Goal: Task Accomplishment & Management: Use online tool/utility

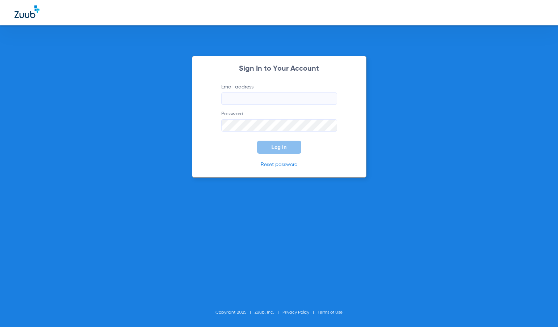
click at [273, 100] on input "Email address" at bounding box center [279, 98] width 116 height 12
type input "[PERSON_NAME][EMAIL_ADDRESS][DOMAIN_NAME]"
click at [257, 140] on button "Log In" at bounding box center [279, 146] width 44 height 13
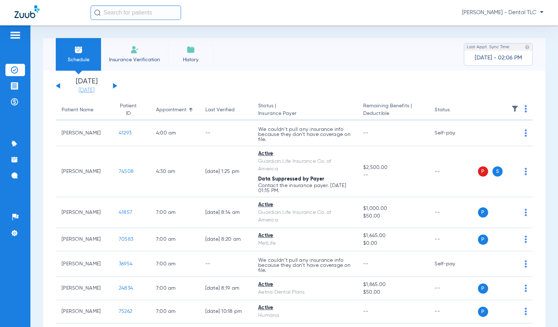
click at [93, 92] on link "[DATE]" at bounding box center [86, 90] width 43 height 7
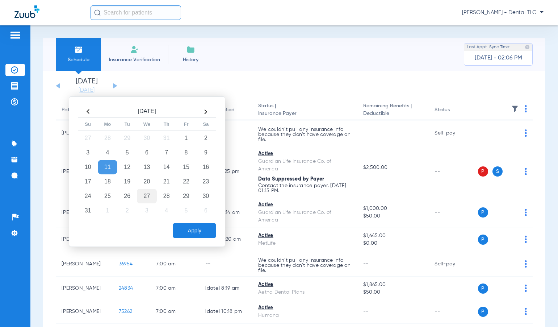
click at [148, 195] on td "27" at bounding box center [147, 196] width 20 height 14
click at [193, 231] on button "Apply" at bounding box center [194, 230] width 43 height 14
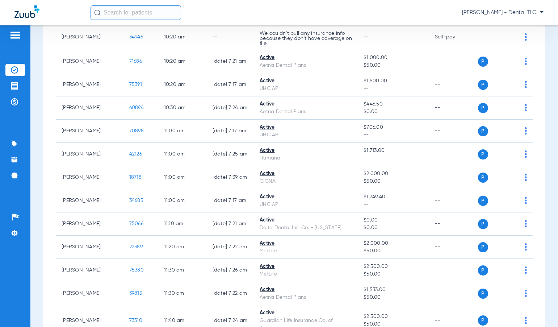
scroll to position [905, 0]
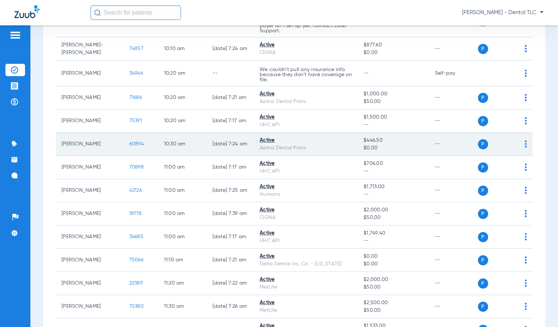
click at [129, 145] on span "60894" at bounding box center [136, 143] width 14 height 5
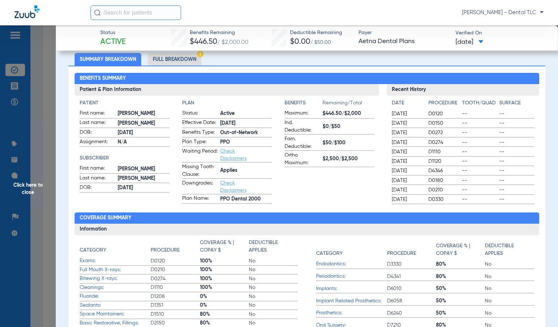
scroll to position [36, 0]
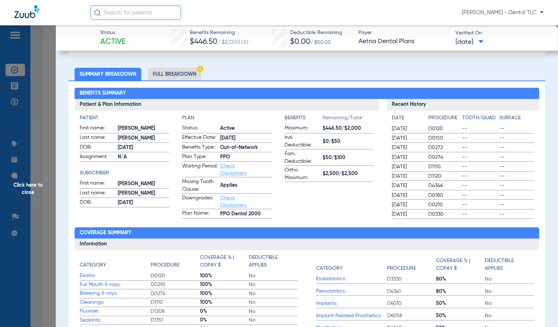
click at [169, 73] on li "Full Breakdown" at bounding box center [175, 74] width 54 height 13
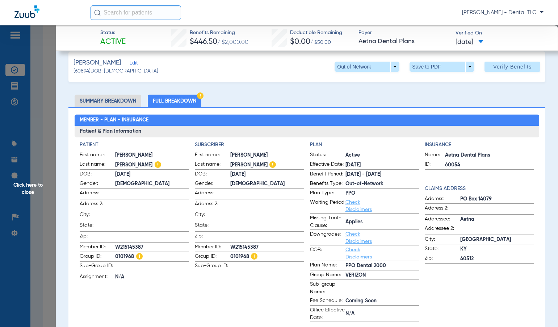
scroll to position [0, 0]
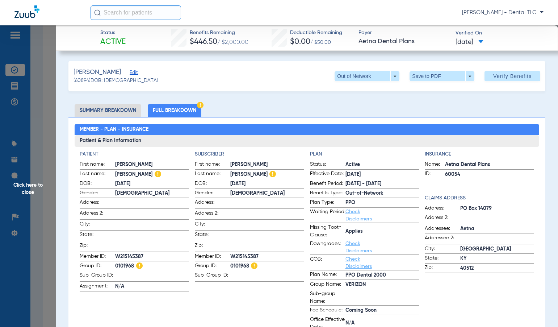
click at [34, 186] on span "Click here to close" at bounding box center [28, 188] width 56 height 327
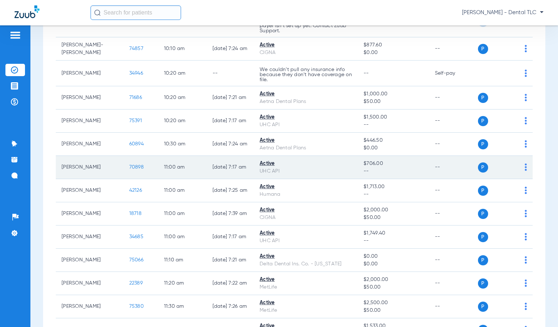
click at [129, 167] on span "70898" at bounding box center [136, 166] width 14 height 5
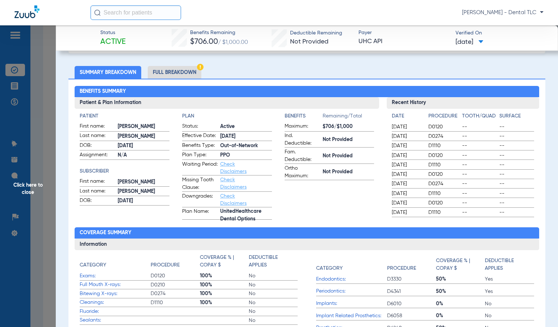
scroll to position [36, 0]
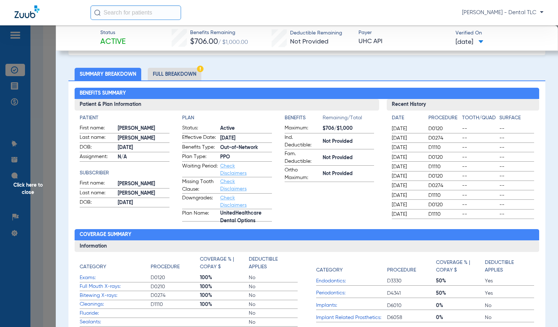
click at [177, 75] on li "Full Breakdown" at bounding box center [175, 74] width 54 height 13
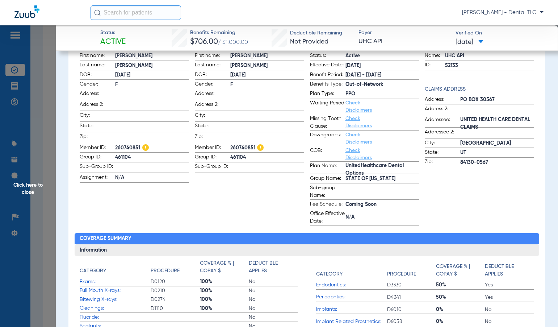
scroll to position [0, 0]
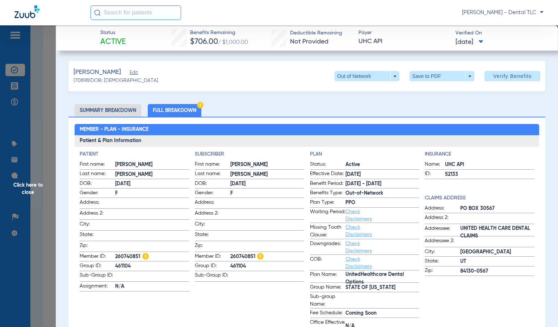
click at [37, 185] on span "Click here to close" at bounding box center [28, 188] width 56 height 327
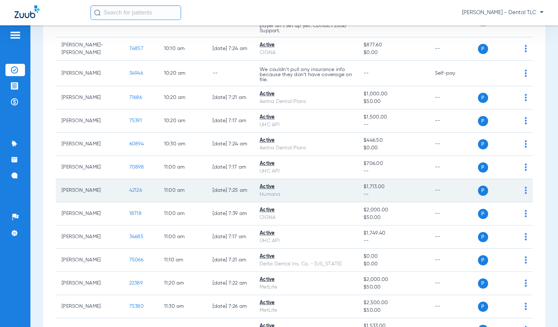
click at [129, 191] on span "42126" at bounding box center [135, 190] width 13 height 5
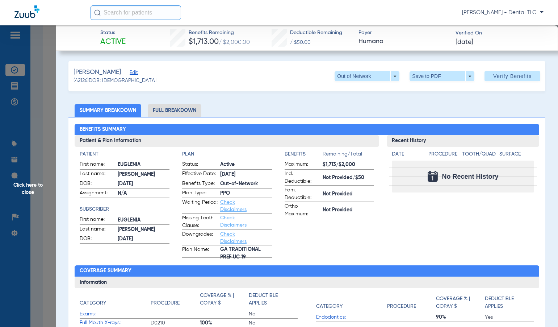
click at [164, 109] on li "Full Breakdown" at bounding box center [175, 110] width 54 height 13
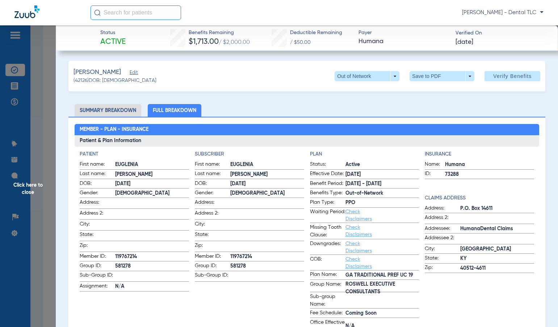
click at [28, 183] on span "Click here to close" at bounding box center [28, 188] width 56 height 327
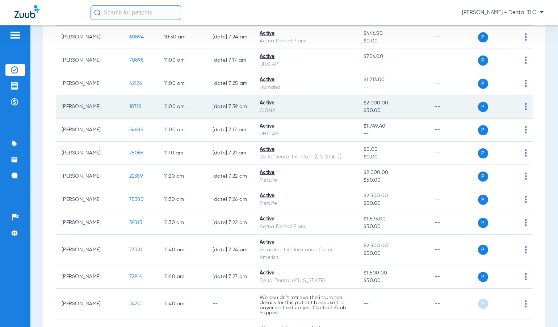
scroll to position [1014, 0]
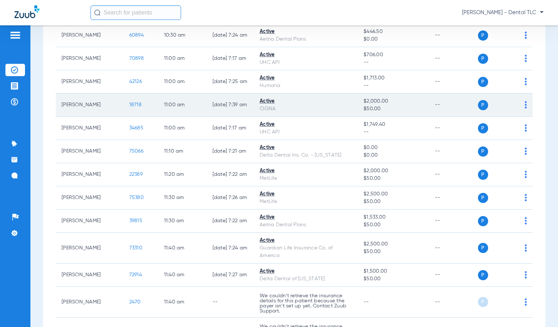
click at [129, 104] on span "18718" at bounding box center [135, 104] width 12 height 5
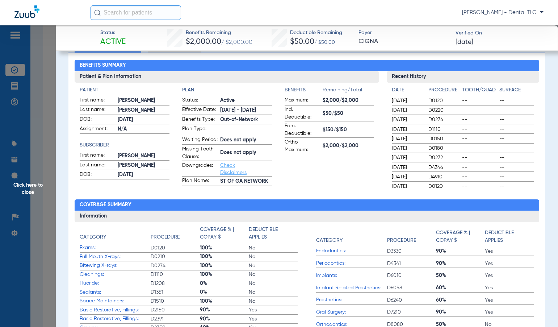
scroll to position [36, 0]
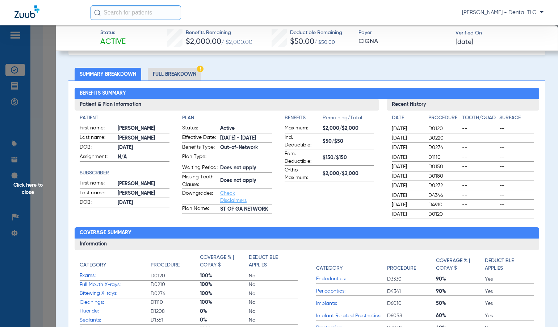
click at [167, 74] on li "Full Breakdown" at bounding box center [175, 74] width 54 height 13
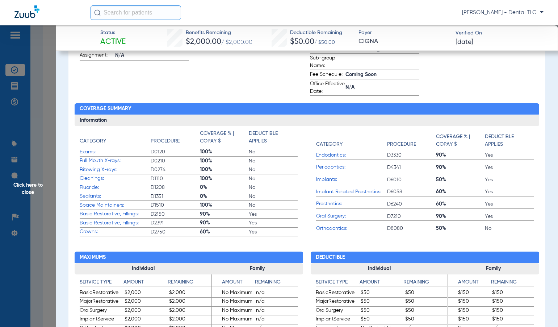
scroll to position [253, 0]
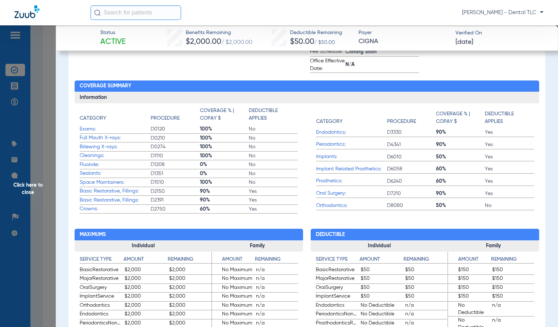
click at [30, 184] on span "Click here to close" at bounding box center [28, 188] width 56 height 327
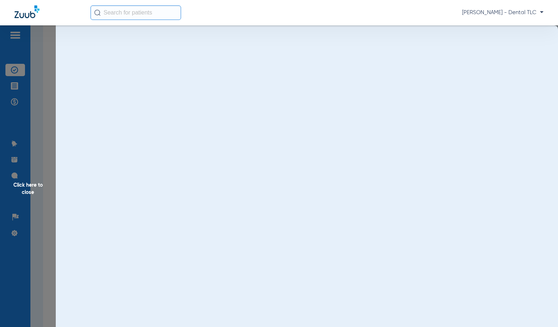
scroll to position [0, 0]
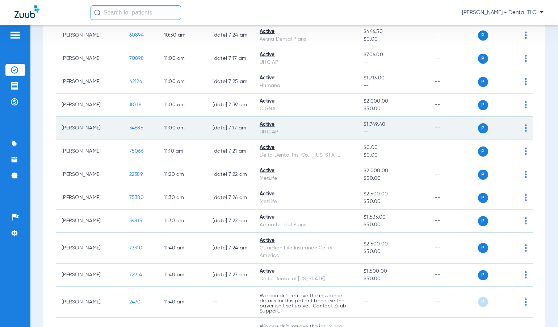
click at [129, 128] on span "34685" at bounding box center [136, 127] width 14 height 5
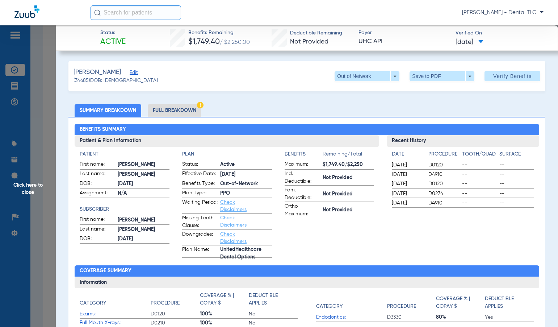
click at [163, 109] on li "Full Breakdown" at bounding box center [175, 110] width 54 height 13
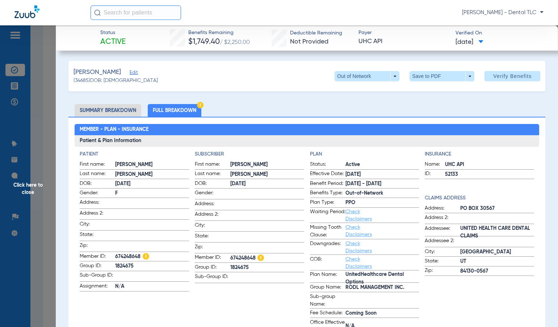
click at [34, 185] on span "Click here to close" at bounding box center [28, 188] width 56 height 327
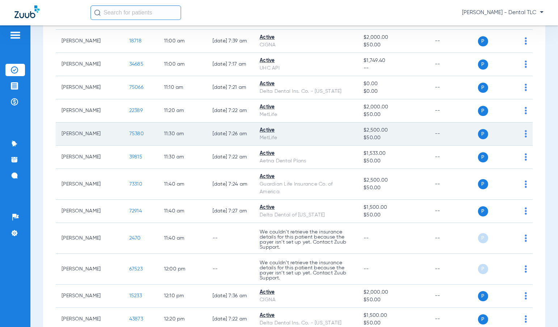
scroll to position [1086, 0]
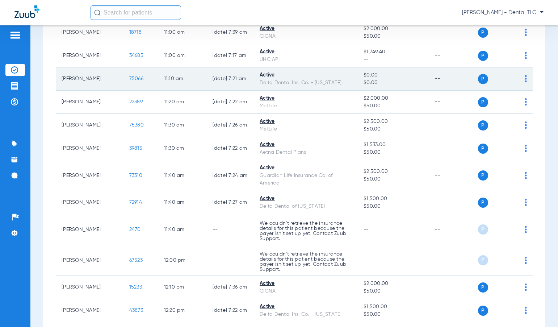
click at [129, 79] on span "75066" at bounding box center [136, 78] width 14 height 5
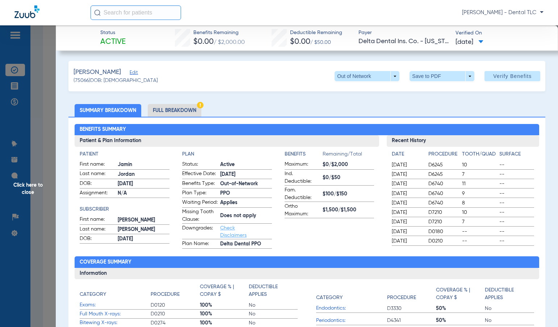
click at [24, 187] on span "Click here to close" at bounding box center [28, 188] width 56 height 327
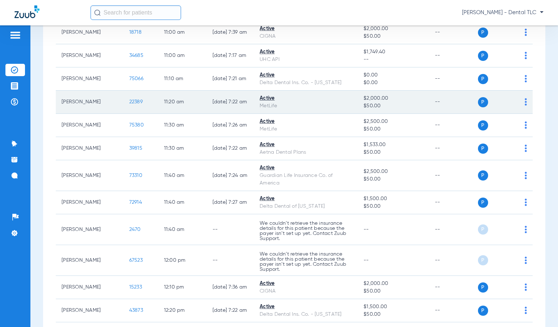
click at [129, 100] on span "22389" at bounding box center [135, 101] width 13 height 5
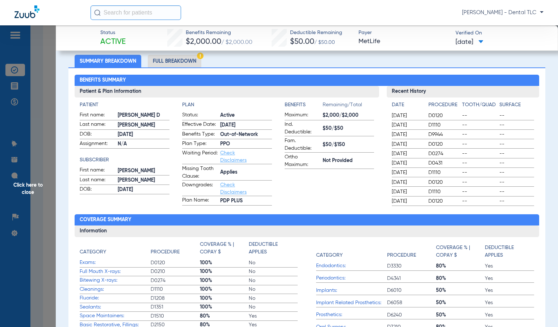
scroll to position [36, 0]
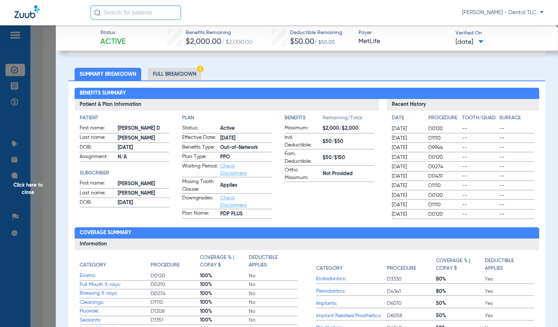
click at [174, 72] on li "Full Breakdown" at bounding box center [175, 74] width 54 height 13
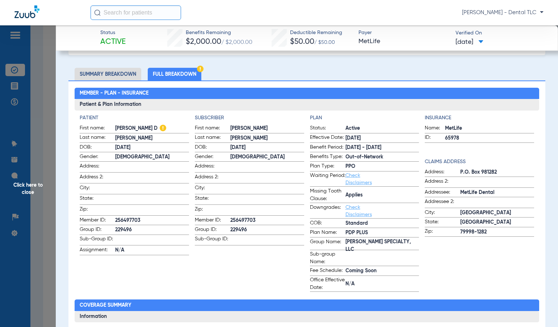
click at [21, 187] on span "Click here to close" at bounding box center [28, 188] width 56 height 327
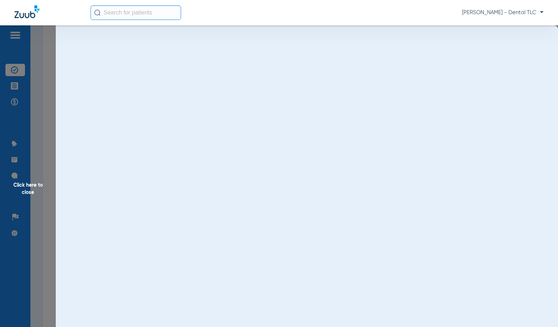
scroll to position [0, 0]
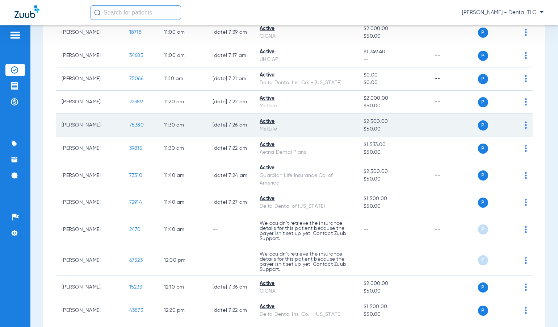
click at [129, 125] on span "75380" at bounding box center [136, 124] width 14 height 5
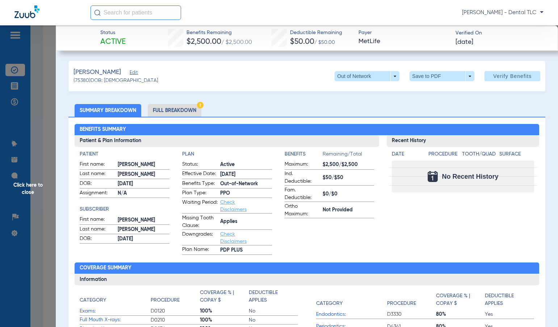
click at [30, 188] on span "Click here to close" at bounding box center [28, 188] width 56 height 327
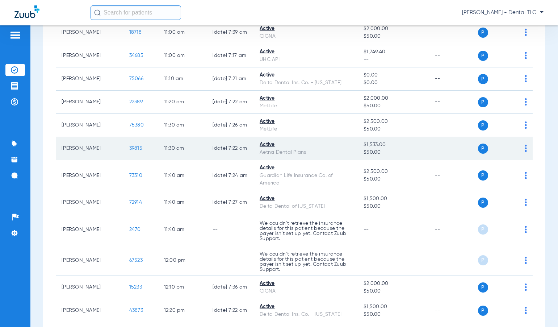
click at [129, 147] on span "39815" at bounding box center [135, 148] width 13 height 5
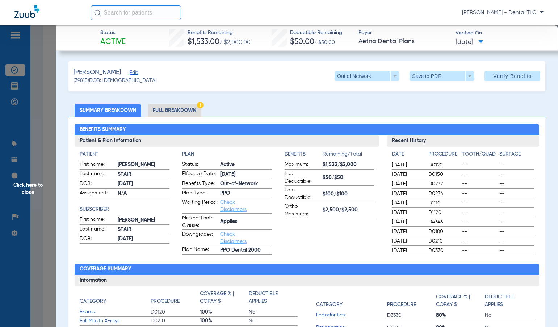
click at [186, 108] on li "Full Breakdown" at bounding box center [175, 110] width 54 height 13
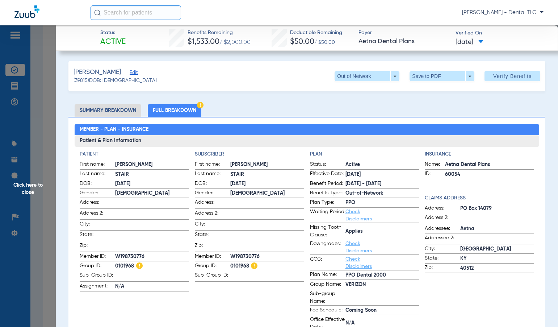
click at [24, 186] on span "Click here to close" at bounding box center [28, 188] width 56 height 327
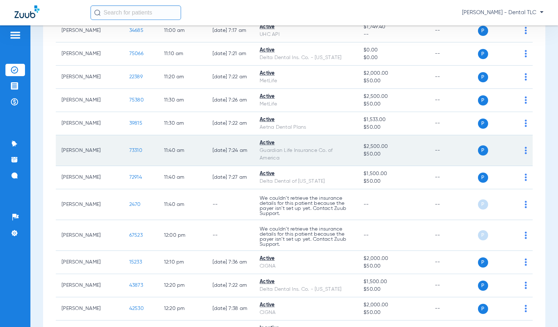
scroll to position [1122, 0]
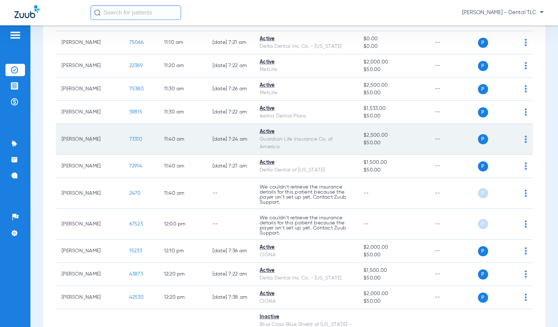
click at [129, 136] on span "73310" at bounding box center [135, 138] width 13 height 5
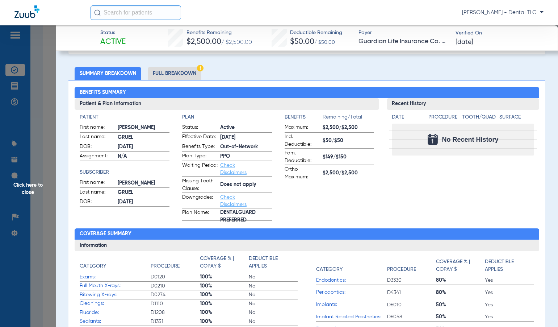
scroll to position [36, 0]
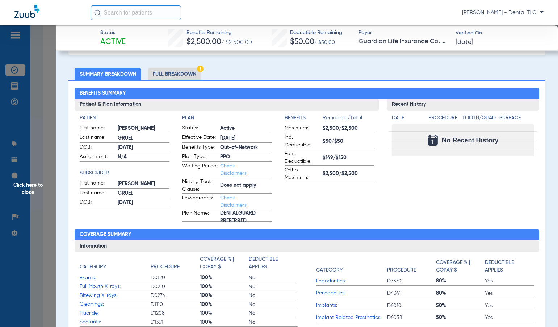
click at [173, 75] on li "Full Breakdown" at bounding box center [175, 74] width 54 height 13
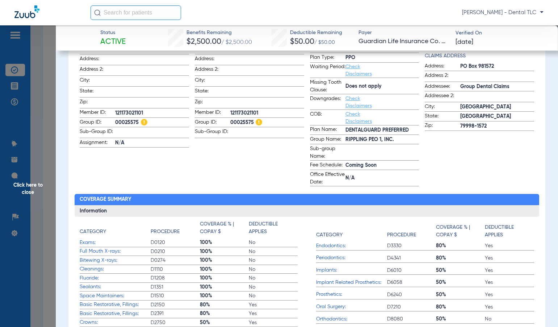
scroll to position [181, 0]
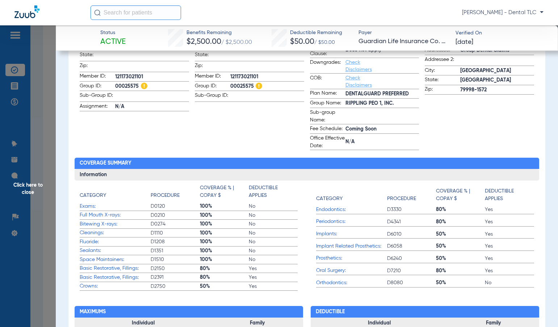
click at [35, 187] on span "Click here to close" at bounding box center [28, 188] width 56 height 327
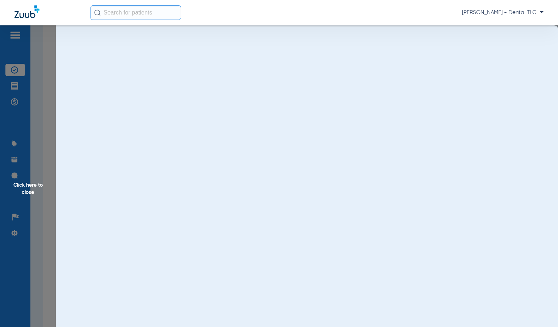
scroll to position [0, 0]
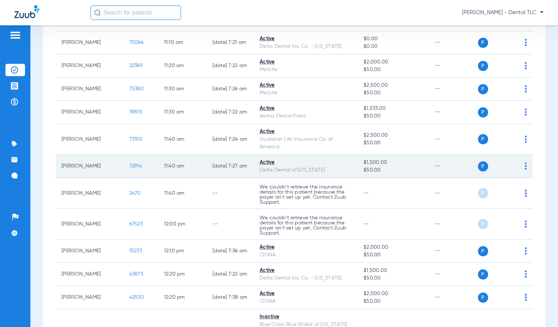
click at [129, 166] on span "72914" at bounding box center [135, 165] width 13 height 5
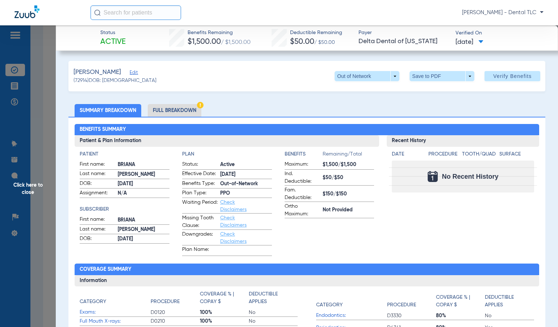
click at [164, 109] on li "Full Breakdown" at bounding box center [175, 110] width 54 height 13
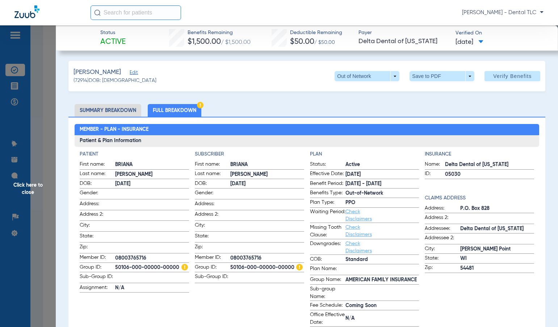
click at [26, 186] on span "Click here to close" at bounding box center [28, 188] width 56 height 327
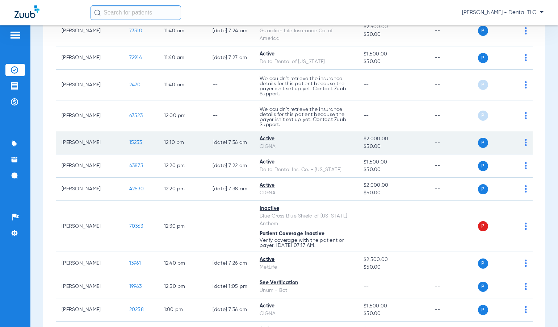
scroll to position [1231, 0]
click at [129, 143] on span "15233" at bounding box center [135, 141] width 13 height 5
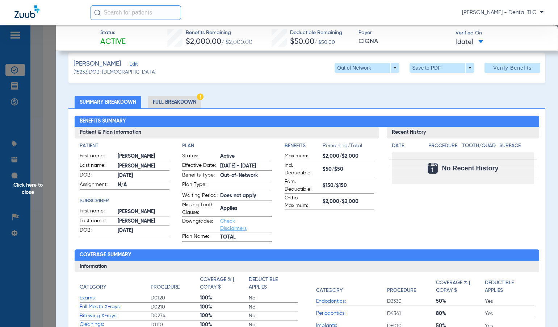
scroll to position [0, 0]
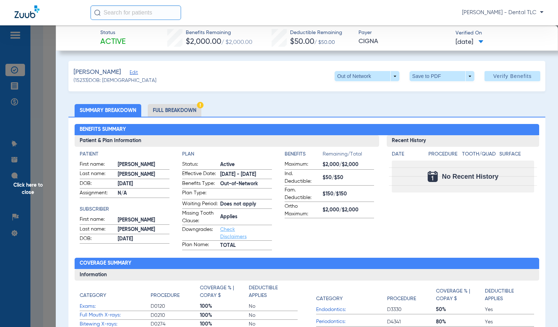
click at [170, 111] on li "Full Breakdown" at bounding box center [175, 110] width 54 height 13
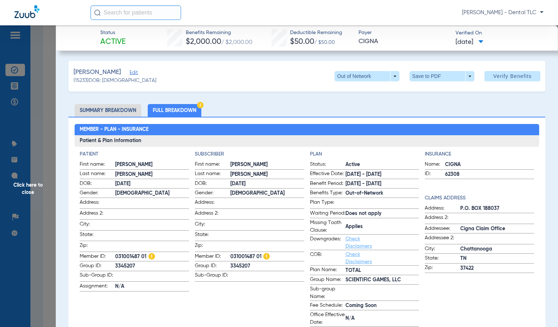
click at [22, 184] on span "Click here to close" at bounding box center [28, 188] width 56 height 327
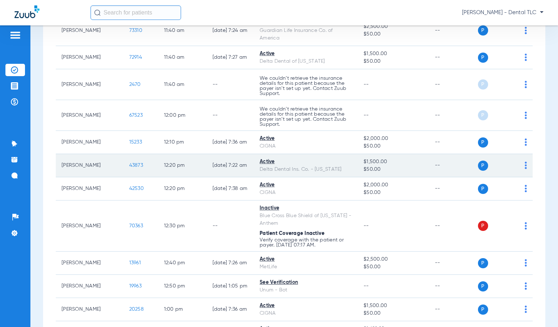
click at [129, 165] on span "43873" at bounding box center [136, 165] width 14 height 5
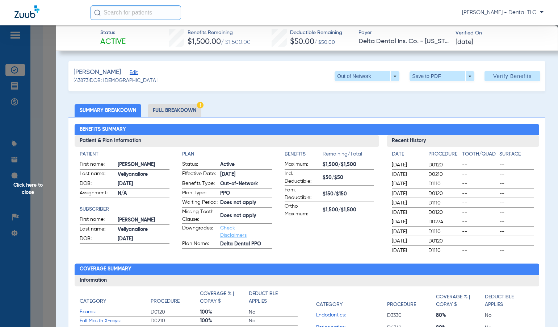
click at [174, 108] on li "Full Breakdown" at bounding box center [175, 110] width 54 height 13
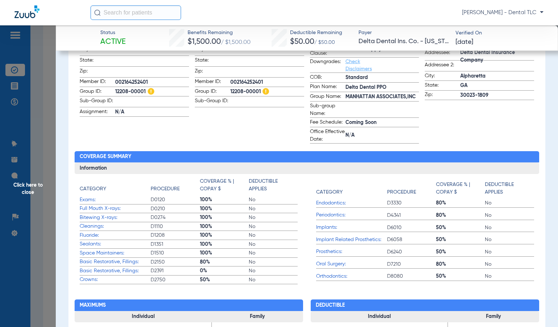
scroll to position [181, 0]
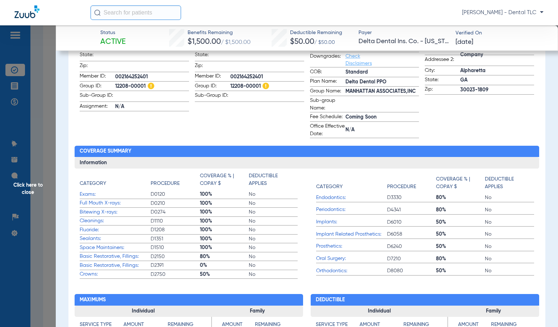
drag, startPoint x: 32, startPoint y: 183, endPoint x: 36, endPoint y: 181, distance: 4.9
click at [32, 183] on span "Click here to close" at bounding box center [28, 188] width 56 height 327
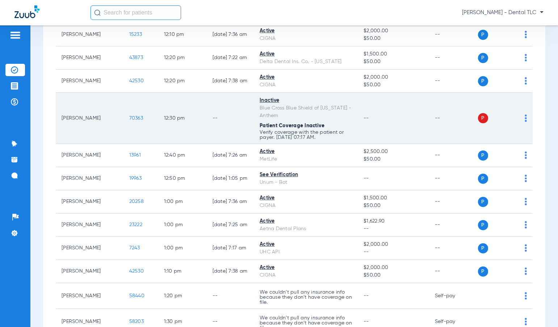
scroll to position [1340, 0]
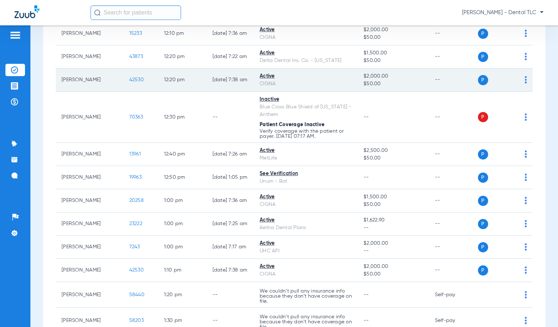
click at [129, 79] on span "42530" at bounding box center [136, 79] width 14 height 5
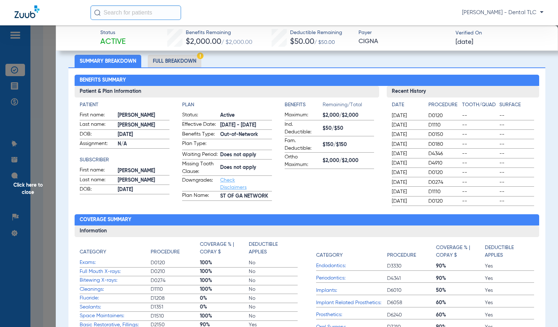
scroll to position [36, 0]
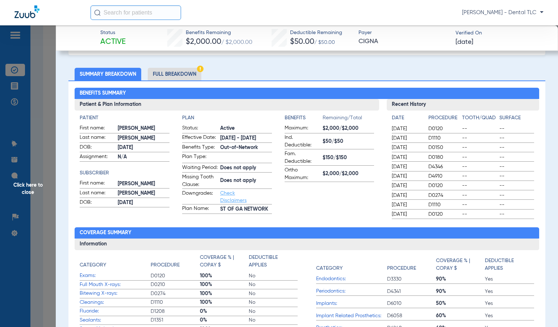
click at [165, 72] on li "Full Breakdown" at bounding box center [175, 74] width 54 height 13
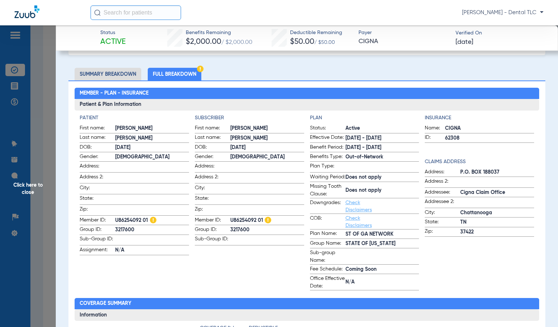
click at [27, 190] on span "Click here to close" at bounding box center [28, 188] width 56 height 327
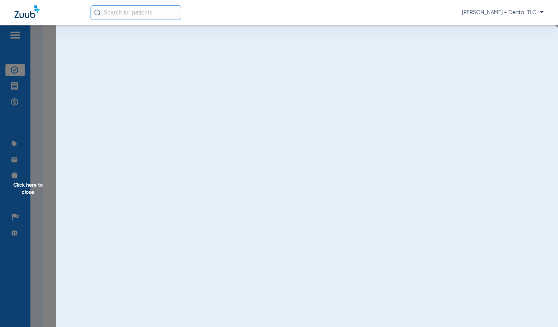
scroll to position [0, 0]
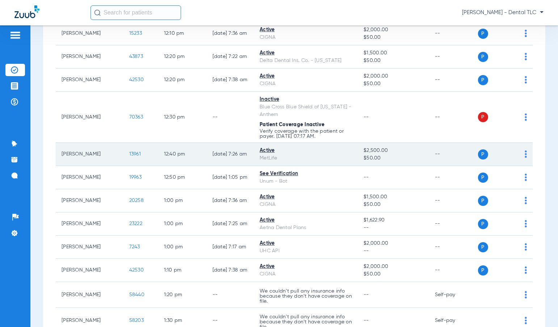
click at [129, 154] on span "13961" at bounding box center [135, 153] width 12 height 5
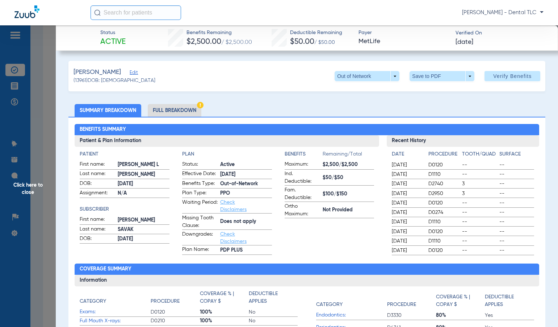
click at [180, 112] on li "Full Breakdown" at bounding box center [175, 110] width 54 height 13
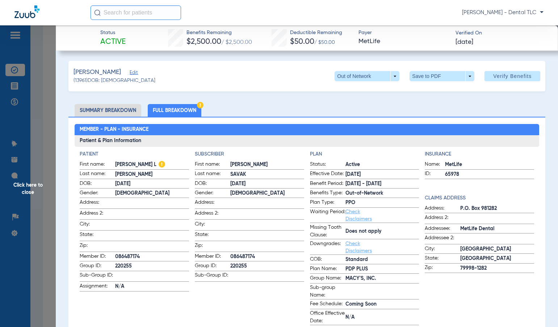
click at [34, 183] on span "Click here to close" at bounding box center [28, 188] width 56 height 327
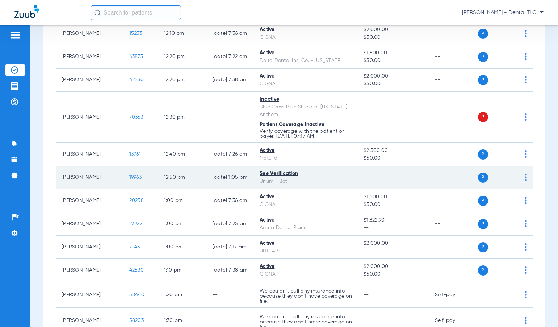
click at [129, 176] on span "19963" at bounding box center [135, 177] width 12 height 5
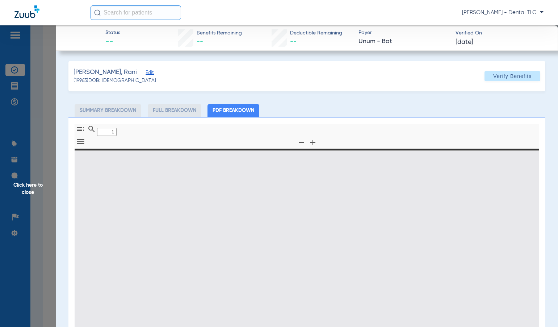
type input "0"
select select "page-width"
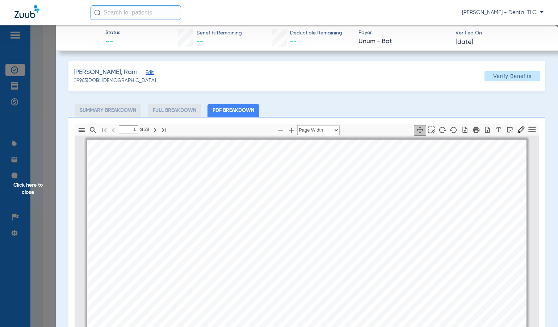
scroll to position [4, 0]
type input "12"
click at [34, 187] on span "Click here to close" at bounding box center [28, 188] width 56 height 327
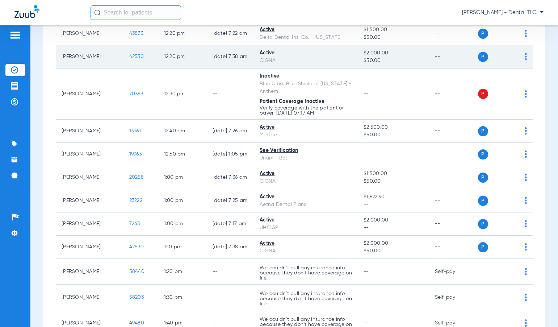
scroll to position [1376, 0]
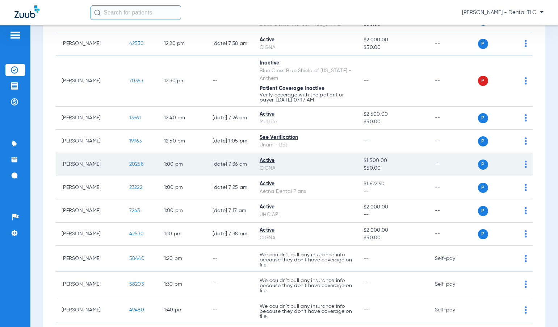
click at [129, 164] on span "20258" at bounding box center [136, 163] width 14 height 5
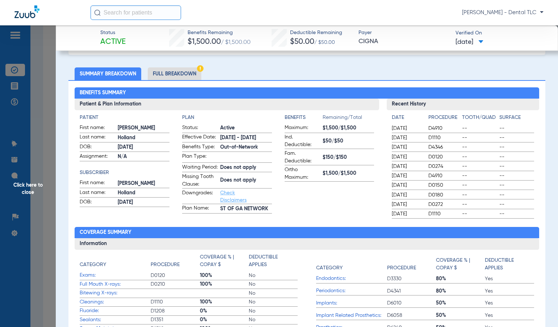
scroll to position [36, 0]
click at [158, 71] on li "Full Breakdown" at bounding box center [175, 74] width 54 height 13
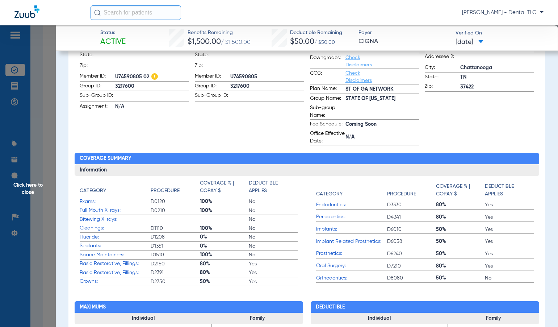
scroll to position [0, 0]
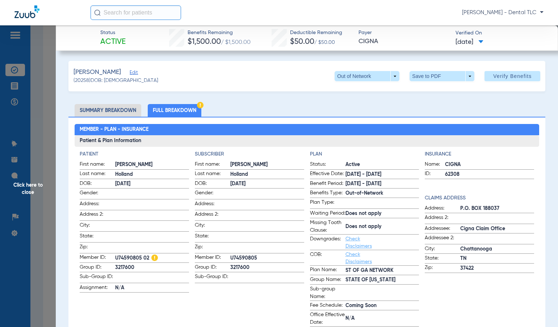
click at [41, 186] on span "Click here to close" at bounding box center [28, 188] width 56 height 327
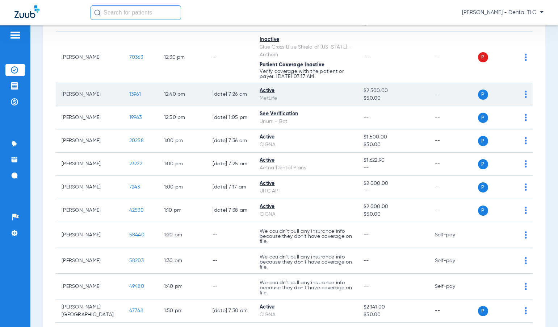
scroll to position [1412, 0]
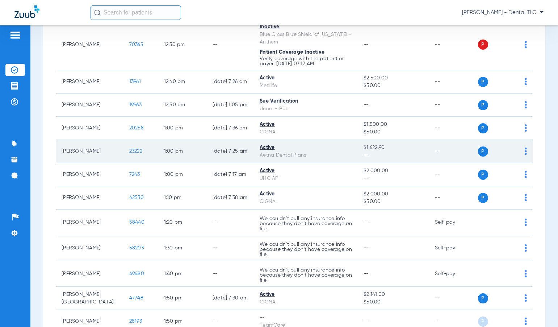
click at [129, 150] on span "23222" at bounding box center [135, 150] width 13 height 5
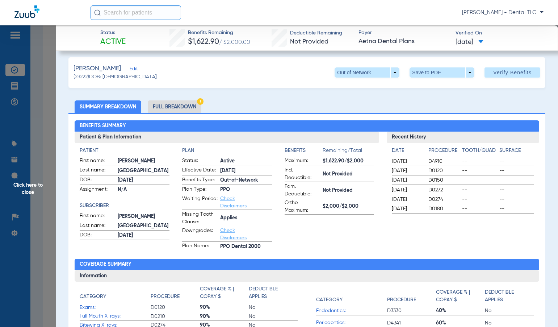
scroll to position [0, 0]
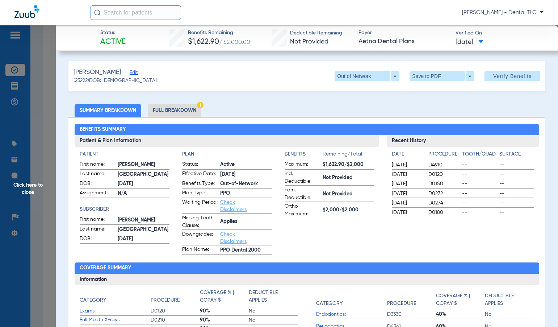
click at [171, 108] on li "Full Breakdown" at bounding box center [175, 110] width 54 height 13
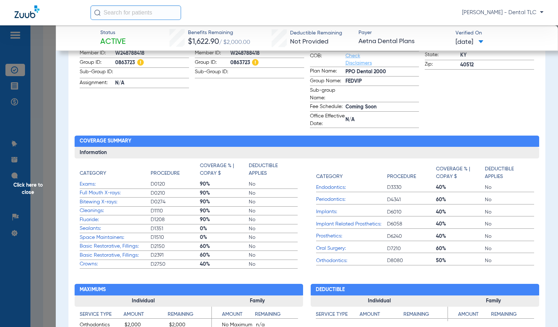
scroll to position [217, 0]
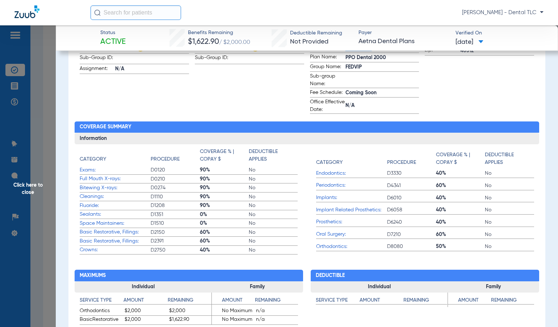
click at [35, 186] on span "Click here to close" at bounding box center [28, 188] width 56 height 327
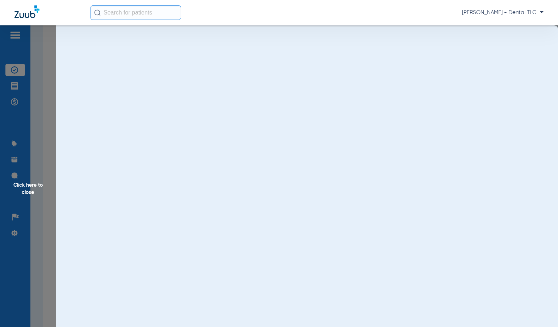
scroll to position [0, 0]
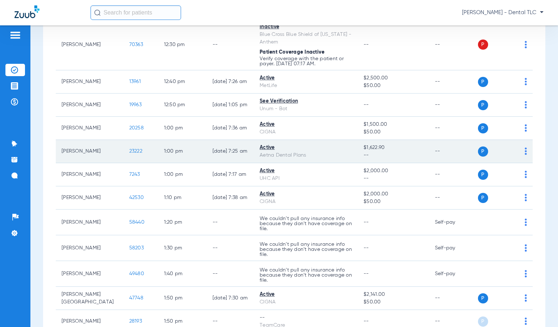
click at [129, 150] on span "23222" at bounding box center [135, 150] width 13 height 5
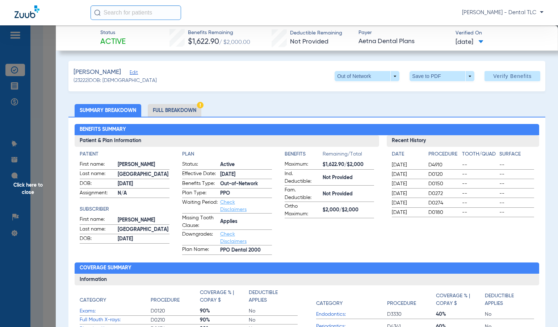
click at [28, 182] on span "Click here to close" at bounding box center [28, 188] width 56 height 327
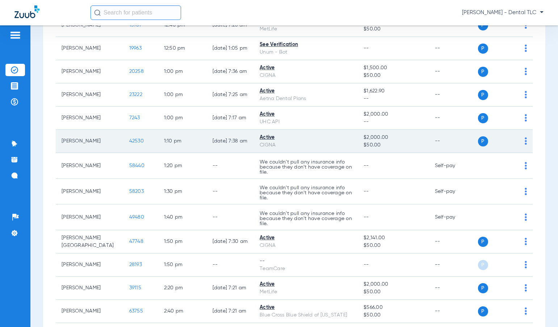
scroll to position [1484, 0]
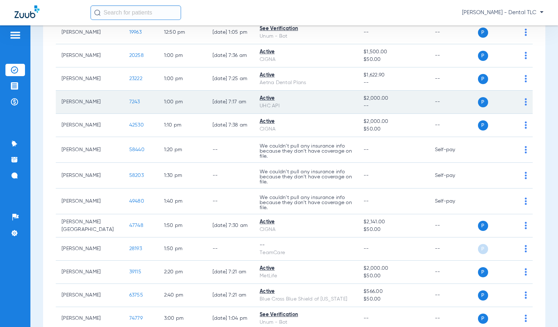
click at [129, 100] on span "7243" at bounding box center [134, 101] width 11 height 5
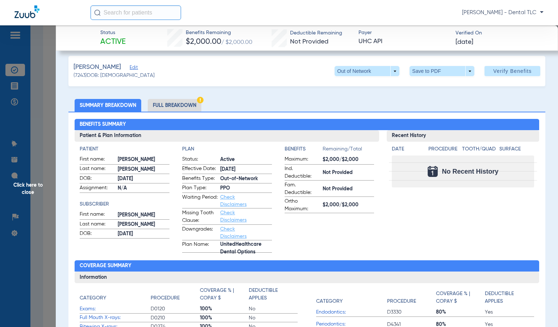
scroll to position [0, 0]
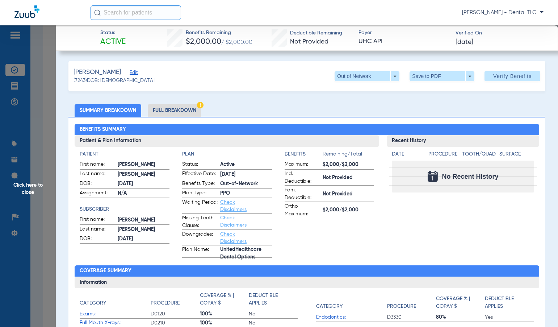
click at [175, 113] on li "Full Breakdown" at bounding box center [175, 110] width 54 height 13
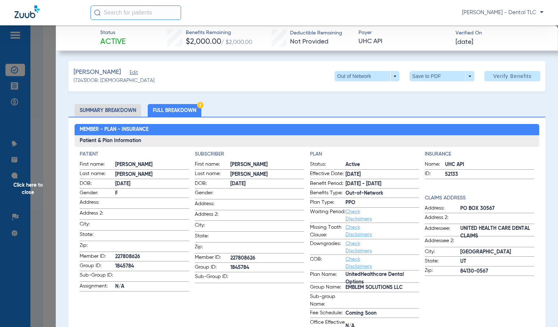
drag, startPoint x: 31, startPoint y: 182, endPoint x: 33, endPoint y: 178, distance: 4.5
click at [31, 182] on span "Click here to close" at bounding box center [28, 188] width 56 height 327
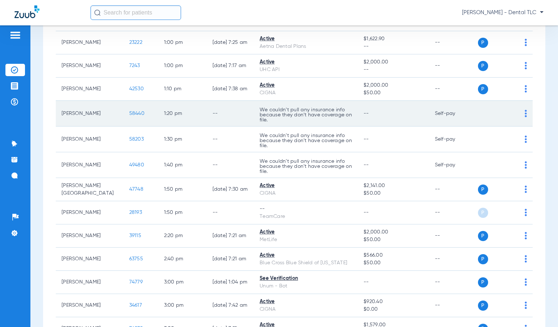
scroll to position [1557, 0]
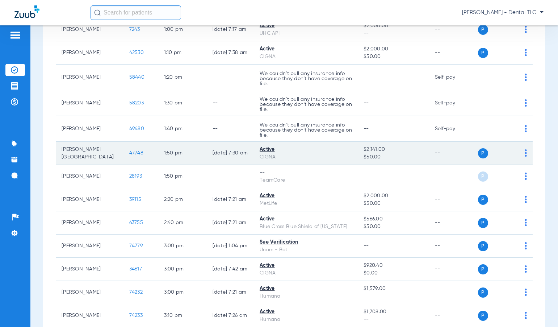
click at [129, 155] on span "47748" at bounding box center [136, 152] width 14 height 5
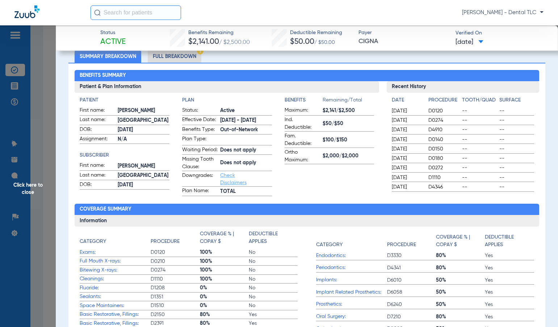
scroll to position [0, 0]
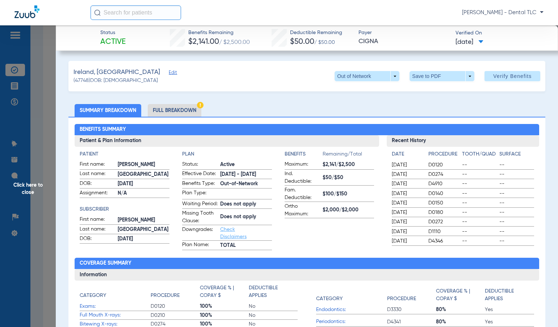
drag, startPoint x: 180, startPoint y: 112, endPoint x: 319, endPoint y: 59, distance: 148.2
click at [180, 112] on li "Full Breakdown" at bounding box center [175, 110] width 54 height 13
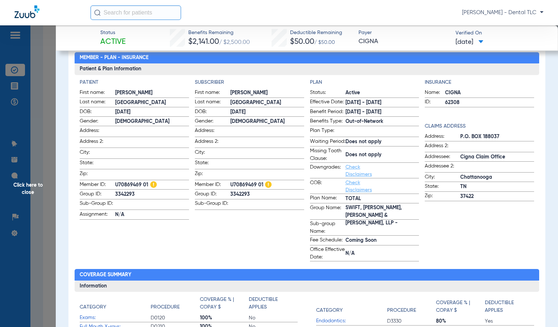
scroll to position [36, 0]
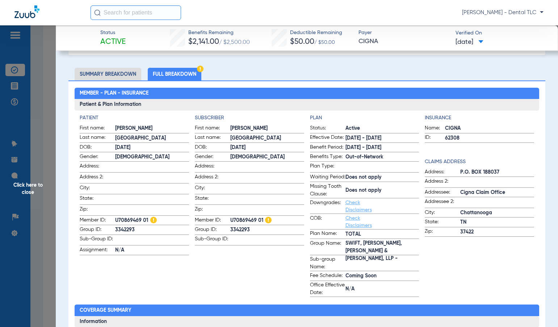
click at [36, 187] on span "Click here to close" at bounding box center [28, 188] width 56 height 327
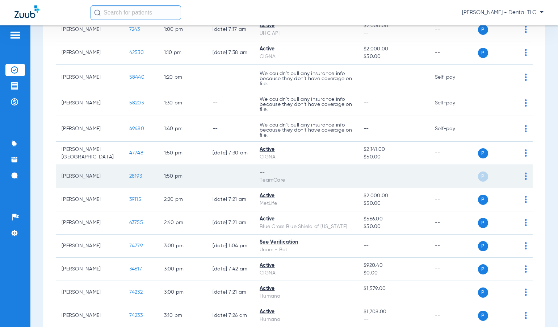
click at [129, 176] on span "28193" at bounding box center [135, 175] width 13 height 5
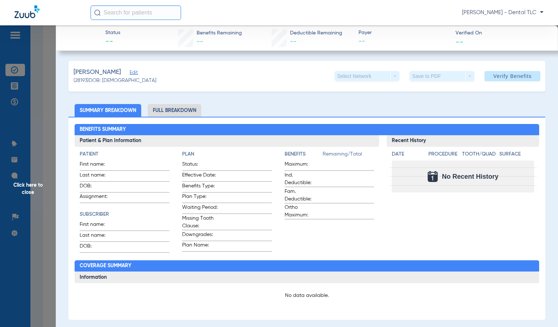
drag, startPoint x: 169, startPoint y: 106, endPoint x: 153, endPoint y: 106, distance: 15.9
click at [169, 106] on li "Full Breakdown" at bounding box center [175, 110] width 54 height 13
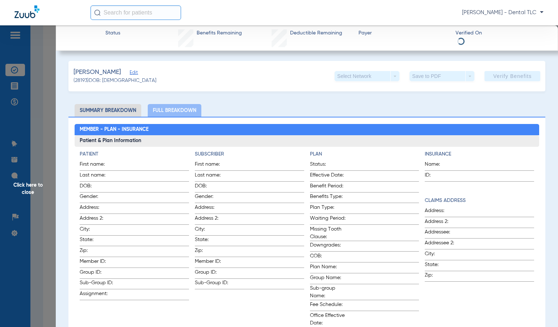
click at [113, 109] on li "Summary Breakdown" at bounding box center [108, 110] width 67 height 13
click at [35, 183] on span "Click here to close" at bounding box center [28, 188] width 56 height 327
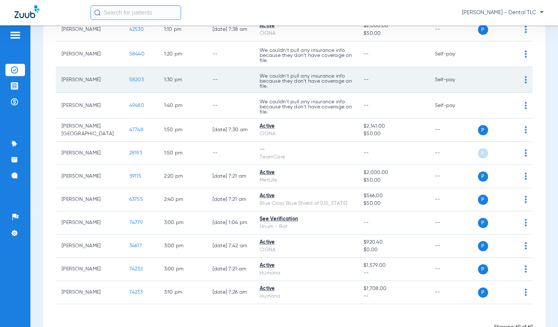
scroll to position [1603, 0]
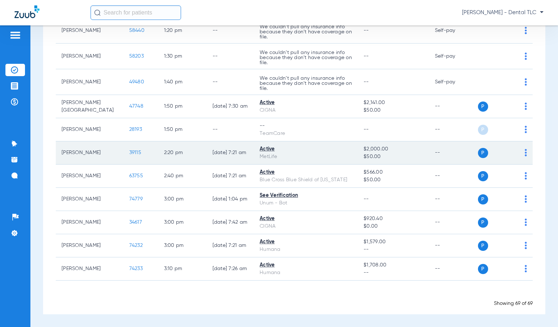
click at [129, 150] on span "39115" at bounding box center [135, 152] width 12 height 5
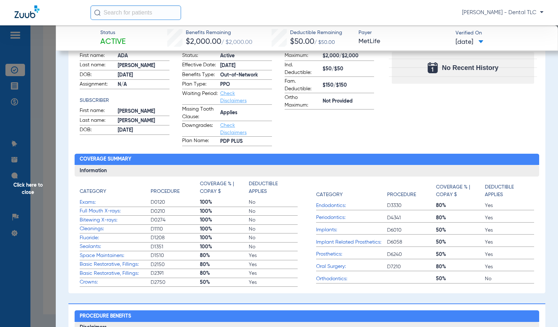
scroll to position [36, 0]
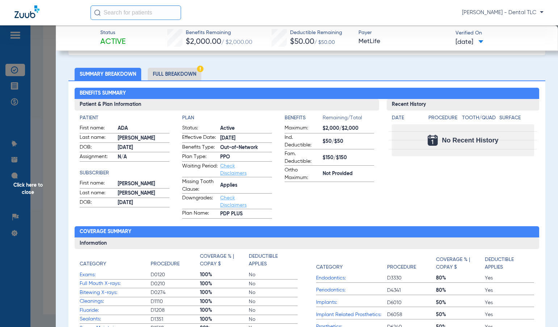
click at [172, 74] on li "Full Breakdown" at bounding box center [175, 74] width 54 height 13
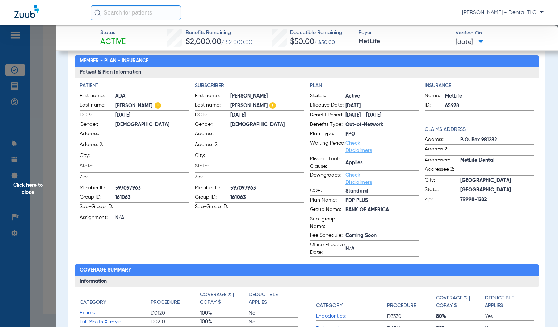
scroll to position [0, 0]
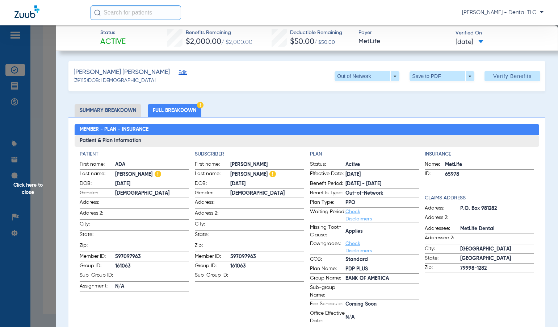
click at [25, 189] on span "Click here to close" at bounding box center [28, 188] width 56 height 327
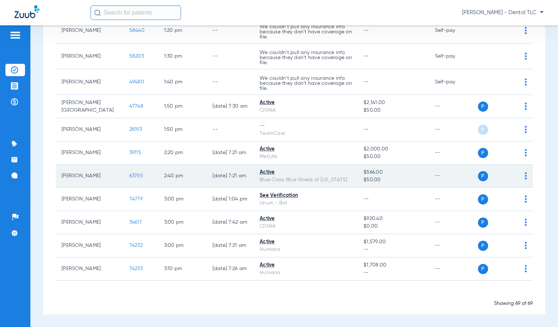
click at [129, 176] on span "63755" at bounding box center [136, 175] width 14 height 5
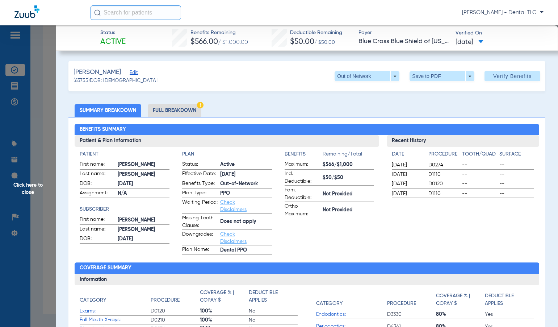
click at [161, 113] on li "Full Breakdown" at bounding box center [175, 110] width 54 height 13
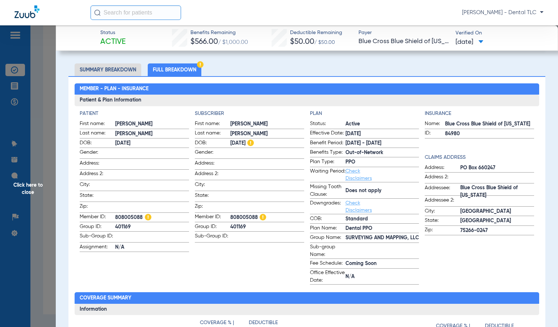
scroll to position [36, 0]
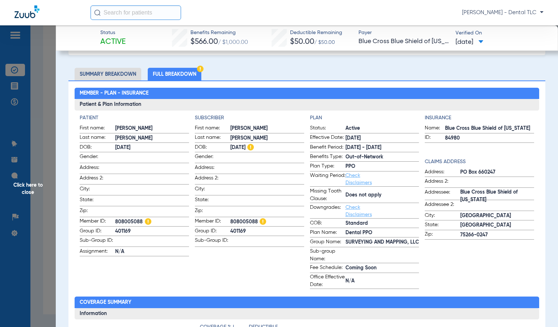
click at [25, 195] on span "Click here to close" at bounding box center [28, 188] width 56 height 327
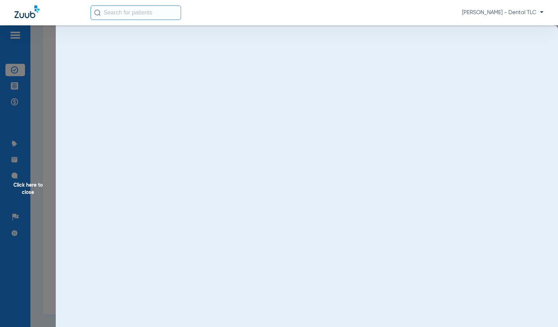
scroll to position [0, 0]
click at [30, 190] on span "Click here to close" at bounding box center [28, 188] width 56 height 327
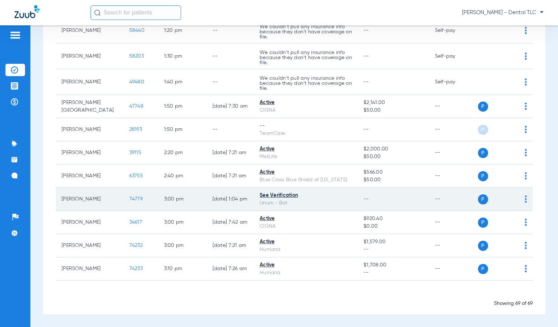
click at [129, 197] on span "74779" at bounding box center [135, 198] width 13 height 5
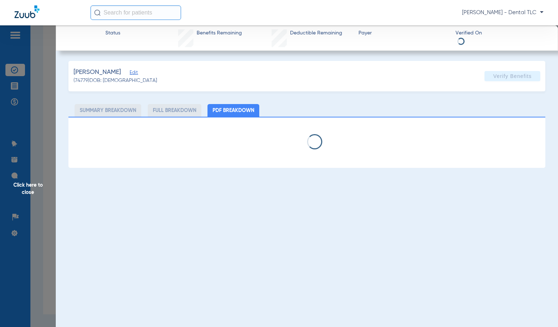
select select "page-width"
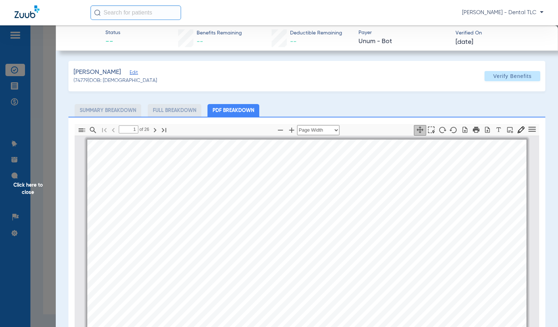
scroll to position [4, 0]
type input "10"
click at [22, 192] on span "Click here to close" at bounding box center [28, 188] width 56 height 327
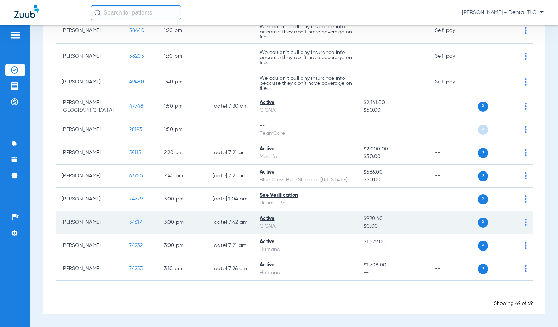
click at [129, 223] on span "34617" at bounding box center [135, 221] width 13 height 5
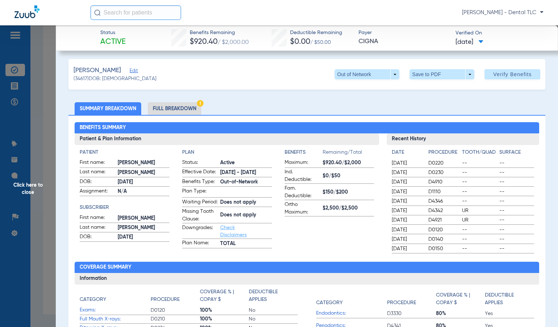
scroll to position [0, 0]
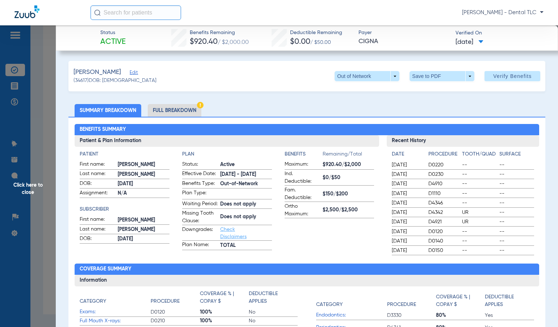
click at [189, 113] on li "Full Breakdown" at bounding box center [175, 110] width 54 height 13
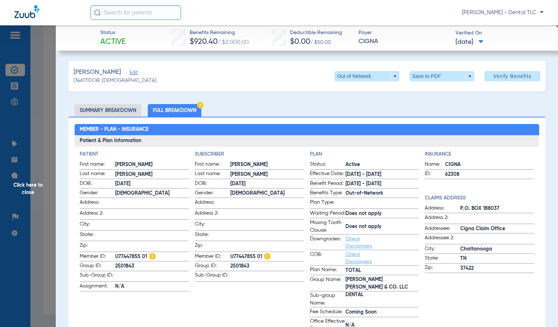
click at [27, 186] on span "Click here to close" at bounding box center [28, 188] width 56 height 327
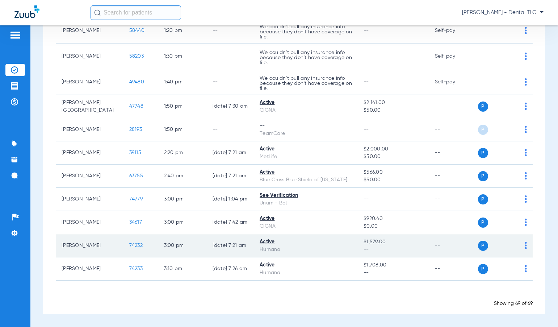
click at [123, 242] on td "74232" at bounding box center [140, 245] width 35 height 23
click at [127, 245] on td "74232" at bounding box center [140, 245] width 35 height 23
click at [129, 247] on span "74232" at bounding box center [135, 245] width 13 height 5
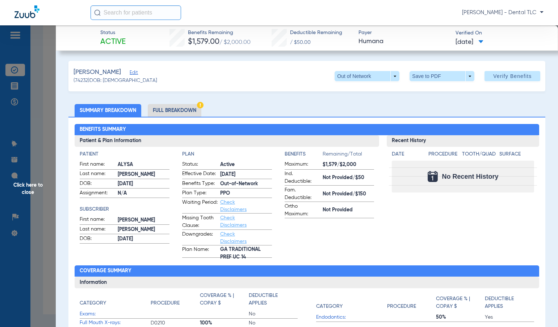
click at [186, 112] on li "Full Breakdown" at bounding box center [175, 110] width 54 height 13
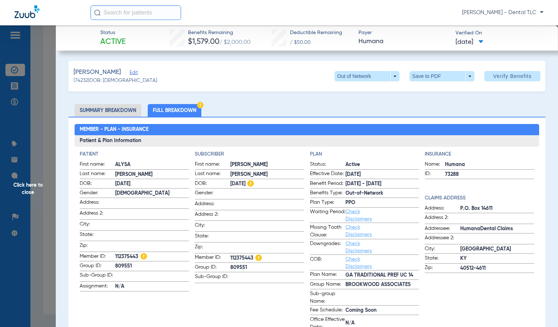
click at [37, 183] on span "Click here to close" at bounding box center [28, 188] width 56 height 327
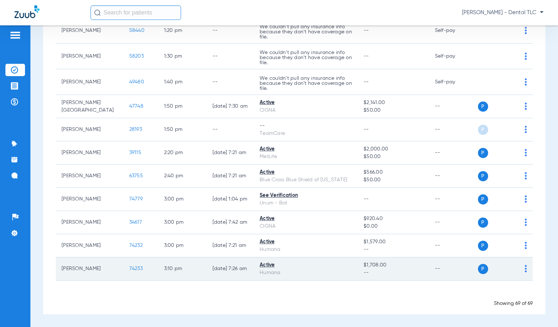
click at [129, 267] on span "74233" at bounding box center [135, 268] width 13 height 5
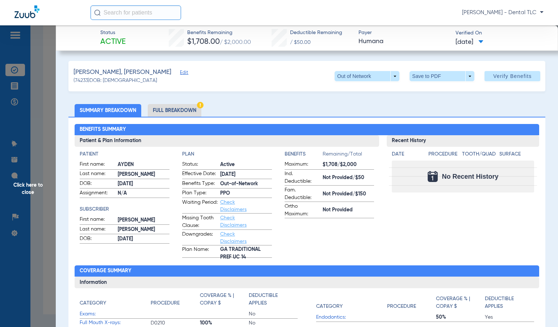
click at [166, 111] on li "Full Breakdown" at bounding box center [175, 110] width 54 height 13
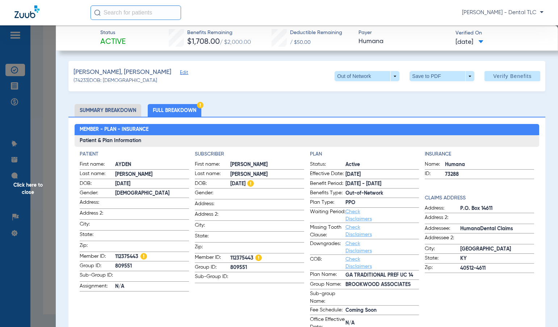
click at [24, 186] on span "Click here to close" at bounding box center [28, 188] width 56 height 327
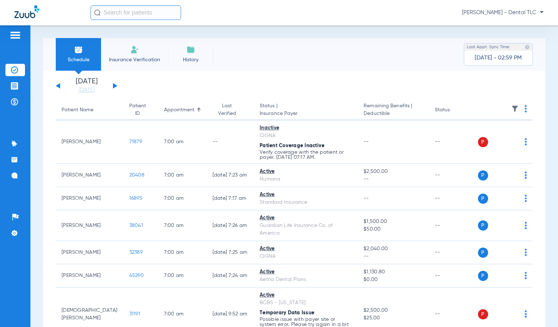
click at [112, 88] on div "[DATE] [DATE] [DATE] [DATE] [DATE] [DATE] [DATE] [DATE] [DATE] [DATE] [DATE] [D…" at bounding box center [87, 86] width 62 height 16
click at [114, 86] on button at bounding box center [115, 85] width 4 height 5
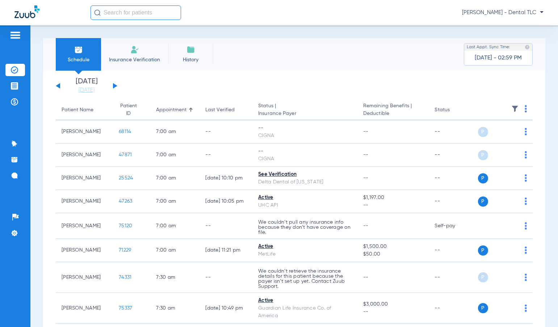
click at [525, 107] on img at bounding box center [526, 108] width 2 height 7
click at [488, 139] on span "Verify All" at bounding box center [492, 137] width 45 height 5
